Goal: Task Accomplishment & Management: Complete application form

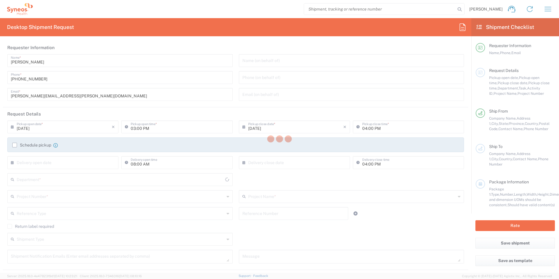
type input "[US_STATE]"
type input "[GEOGRAPHIC_DATA]"
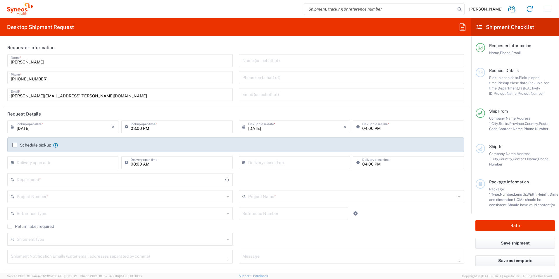
type input "3190"
type input "[PERSON_NAME] Rsrch Grp ([GEOGRAPHIC_DATA]) In"
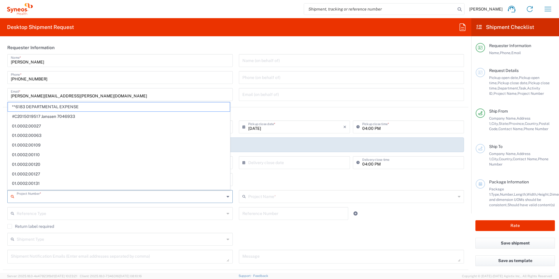
click at [76, 200] on input "text" at bounding box center [121, 196] width 208 height 10
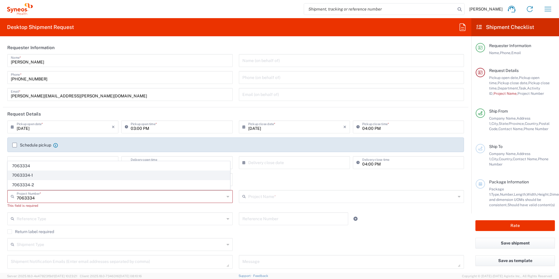
click at [56, 174] on span "7063334-1" at bounding box center [119, 175] width 222 height 9
type input "7063334-1"
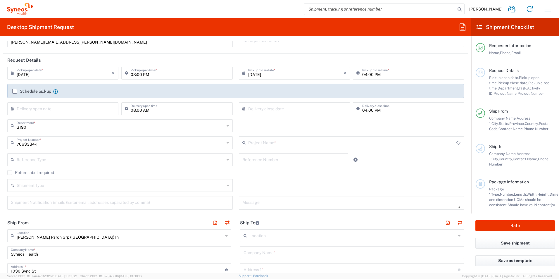
type input "802-SYN-188"
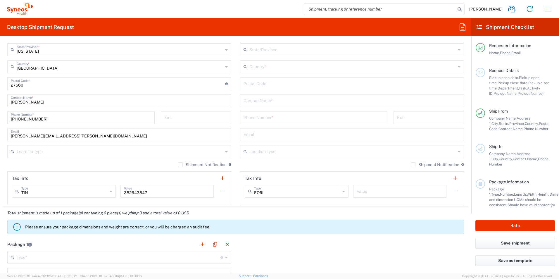
scroll to position [331, 0]
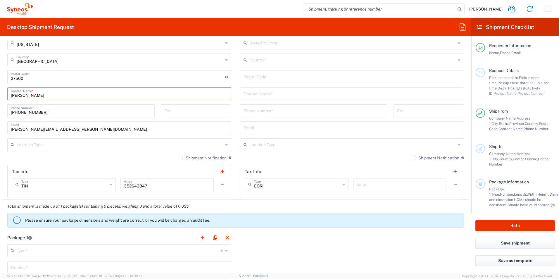
drag, startPoint x: 39, startPoint y: 95, endPoint x: -19, endPoint y: 124, distance: 64.4
click at [0, 124] on html "[PERSON_NAME] Home Shipment estimator Shipment tracking Desktop shipment reques…" at bounding box center [279, 139] width 559 height 279
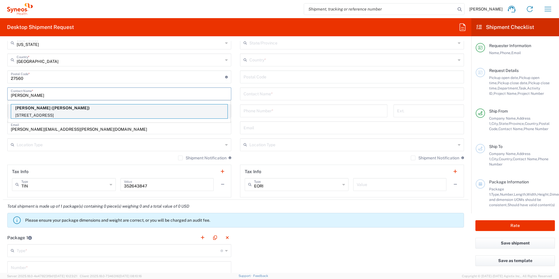
type input "[PERSON_NAME]"
click at [94, 110] on p "[PERSON_NAME] ([PERSON_NAME])" at bounding box center [119, 107] width 216 height 7
type input "[PERSON_NAME]"
type input "[STREET_ADDRESS]"
type input "Homestead"
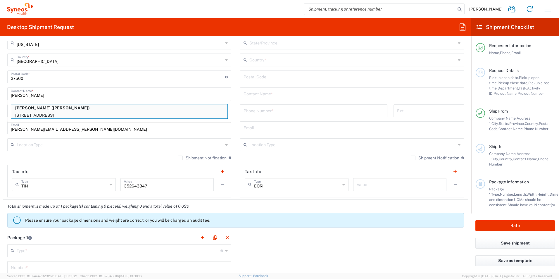
type input "[US_STATE]"
type input "33032"
type input "[PERSON_NAME]"
type input "[PHONE_NUMBER]"
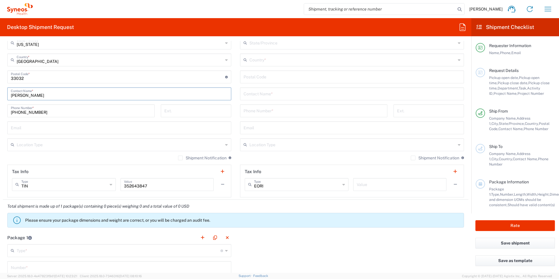
click at [265, 100] on div "Location [PERSON_NAME] LLC-[GEOGRAPHIC_DATA] [GEOGRAPHIC_DATA] [GEOGRAPHIC_DATA…" at bounding box center [352, 74] width 224 height 245
click at [265, 95] on input "text" at bounding box center [351, 93] width 217 height 10
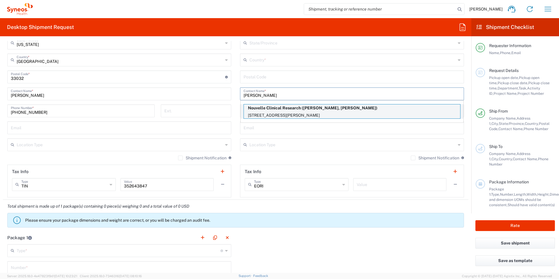
type input "[PERSON_NAME]"
click at [281, 112] on div "Nouvelle Clinical Research ([PERSON_NAME], [PERSON_NAME]) [STREET_ADDRESS][PERS…" at bounding box center [351, 111] width 217 height 15
type input "Nouvelle Clinical Research"
type input "[GEOGRAPHIC_DATA]"
type input "Suite 400"
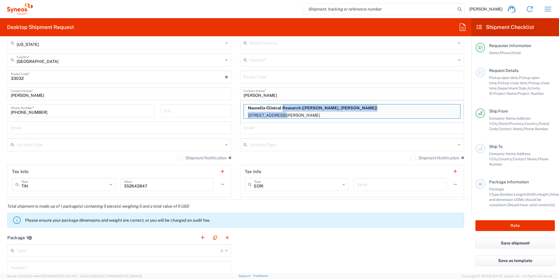
type input "[PERSON_NAME] Bay"
type input "[GEOGRAPHIC_DATA]"
type input "33189"
type input "[PERSON_NAME], [PERSON_NAME]"
type input "3057127867"
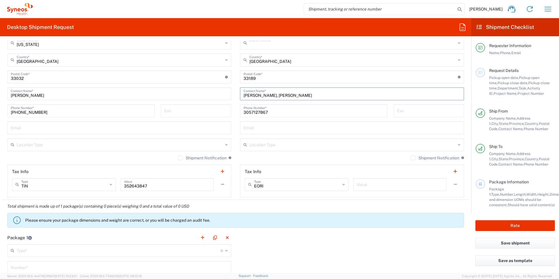
type input "[US_STATE]"
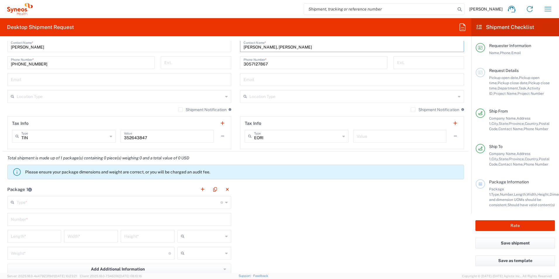
scroll to position [380, 0]
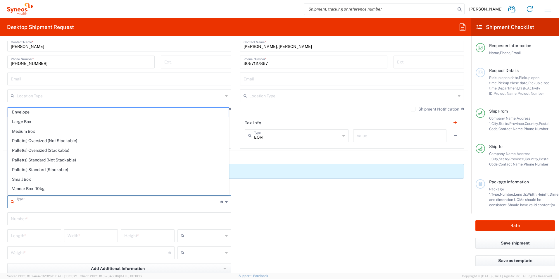
click at [91, 200] on input "text" at bounding box center [119, 201] width 204 height 10
click at [86, 110] on span "Envelope" at bounding box center [118, 112] width 221 height 9
type input "Envelope"
type input "1"
type input "9.5"
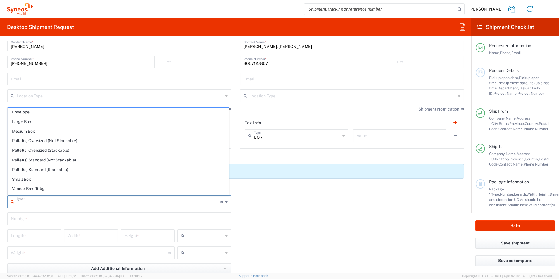
type input "12.5"
type input "0.25"
type input "in"
type input "0.45"
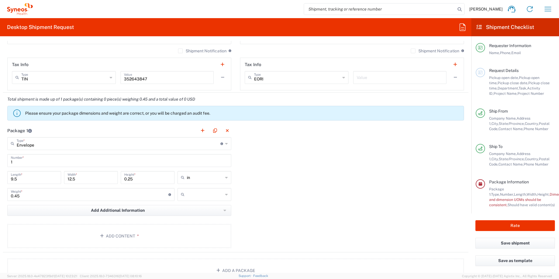
scroll to position [438, 0]
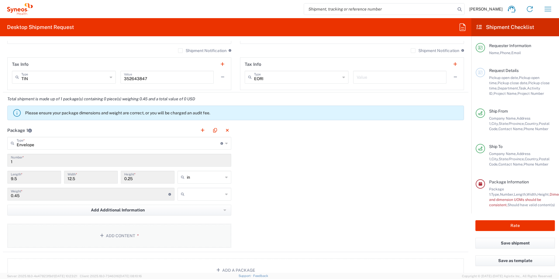
click at [126, 234] on button "Add Content *" at bounding box center [119, 236] width 224 height 24
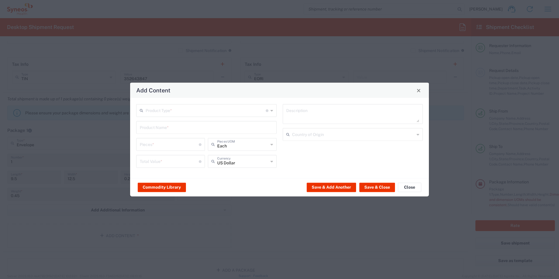
click at [154, 113] on input "text" at bounding box center [206, 110] width 120 height 10
click at [162, 120] on span "Documents" at bounding box center [206, 123] width 139 height 9
type input "Documents"
type input "1"
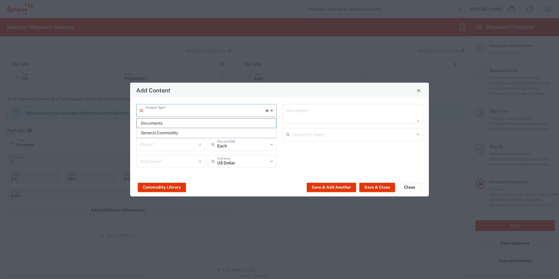
type input "1"
type textarea "Documents"
click at [375, 188] on button "Save & Close" at bounding box center [377, 186] width 36 height 9
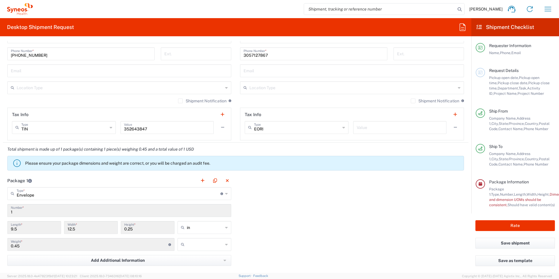
scroll to position [409, 0]
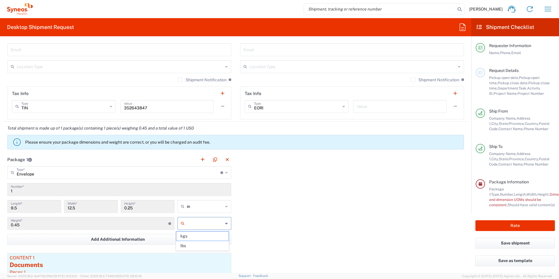
click at [203, 224] on input "text" at bounding box center [205, 223] width 36 height 9
click at [199, 245] on span "lbs" at bounding box center [202, 245] width 52 height 9
type input "lbs"
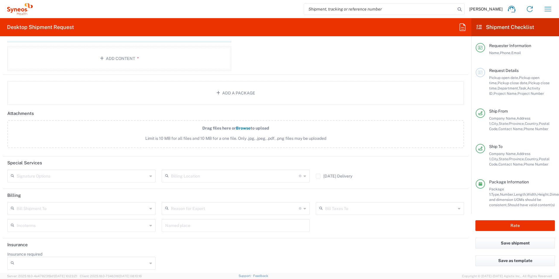
scroll to position [653, 0]
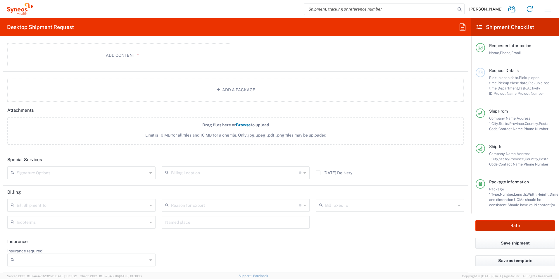
click at [509, 225] on button "Rate" at bounding box center [514, 225] width 79 height 11
type input "7063334-1"
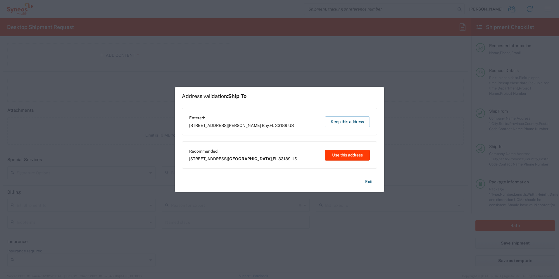
click at [349, 156] on button "Use this address" at bounding box center [347, 155] width 45 height 11
type input "[GEOGRAPHIC_DATA]"
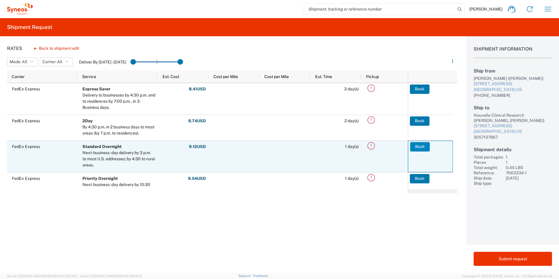
click at [418, 144] on button "Book" at bounding box center [420, 146] width 20 height 9
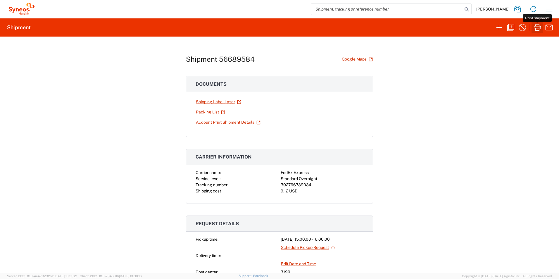
click at [535, 28] on icon "button" at bounding box center [537, 27] width 7 height 6
click at [535, 30] on icon "button" at bounding box center [536, 27] width 9 height 9
